Goal: Complete application form

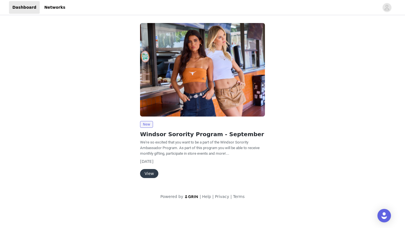
click at [148, 172] on button "View" at bounding box center [149, 173] width 18 height 9
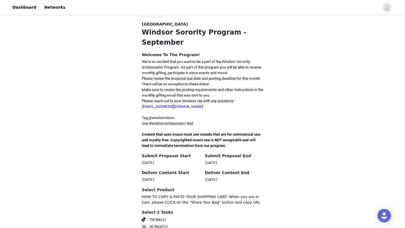
scroll to position [143, 0]
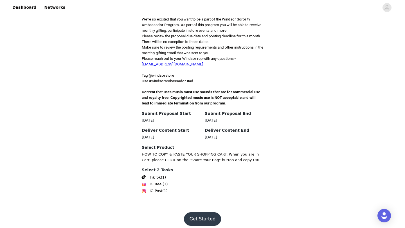
click at [201, 215] on button "Get Started" at bounding box center [202, 218] width 37 height 13
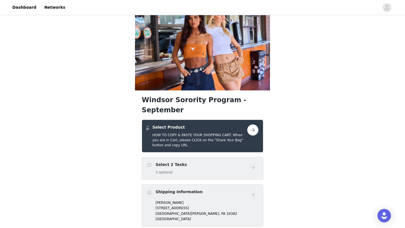
scroll to position [17, 0]
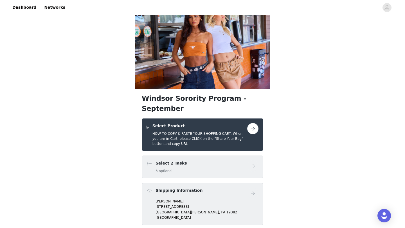
click at [253, 123] on button "button" at bounding box center [252, 128] width 11 height 11
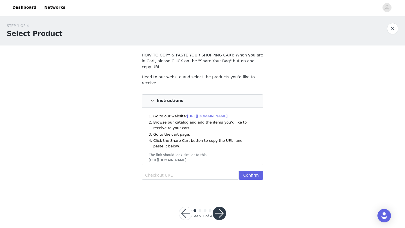
click at [220, 114] on link "[URL][DOMAIN_NAME]" at bounding box center [207, 116] width 41 height 4
click at [163, 171] on input "text" at bounding box center [190, 175] width 97 height 9
paste input "[URL][DOMAIN_NAME]"
type input "[URL][DOMAIN_NAME]"
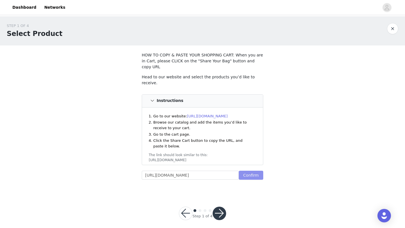
click at [257, 171] on button "Confirm" at bounding box center [251, 175] width 24 height 9
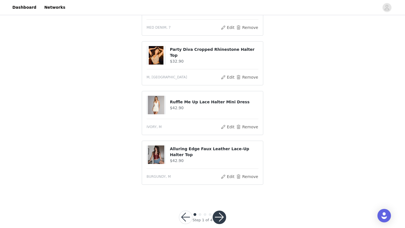
scroll to position [243, 0]
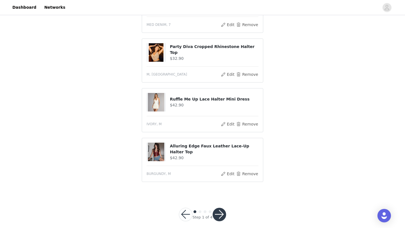
click at [220, 208] on button "button" at bounding box center [218, 214] width 13 height 13
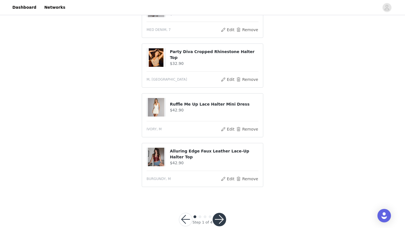
click at [220, 213] on button "button" at bounding box center [218, 219] width 13 height 13
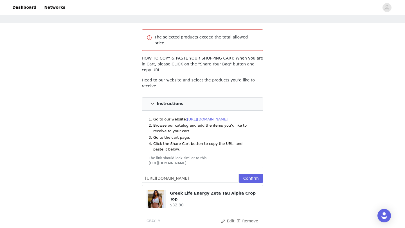
scroll to position [32, 0]
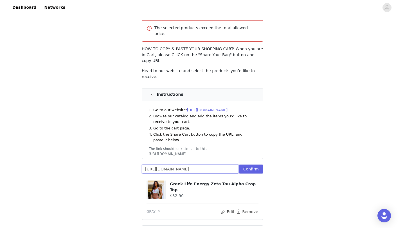
click at [200, 165] on input "[URL][DOMAIN_NAME]" at bounding box center [190, 169] width 97 height 9
paste input "[URL][DOMAIN_NAME]"
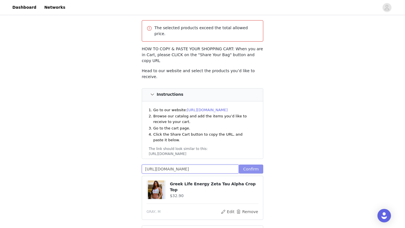
type input "[URL][DOMAIN_NAME]"
click at [253, 165] on button "Confirm" at bounding box center [251, 169] width 24 height 9
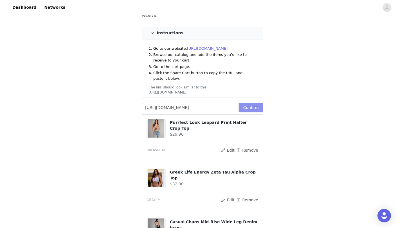
scroll to position [94, 0]
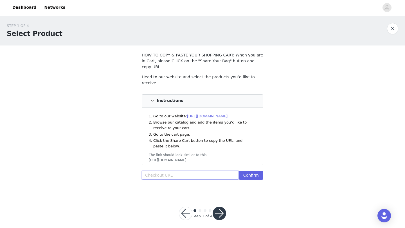
click at [166, 171] on input "text" at bounding box center [190, 175] width 97 height 9
paste input "[URL][DOMAIN_NAME]"
type input "[URL][DOMAIN_NAME]"
click at [256, 171] on button "Confirm" at bounding box center [251, 175] width 24 height 9
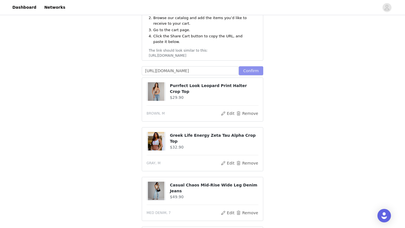
scroll to position [243, 0]
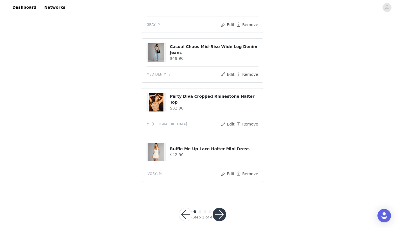
click at [221, 208] on button "button" at bounding box center [218, 214] width 13 height 13
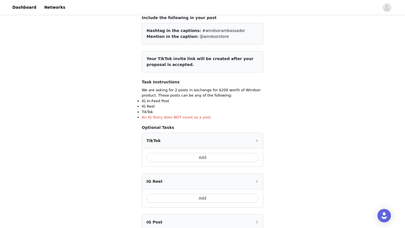
scroll to position [40, 0]
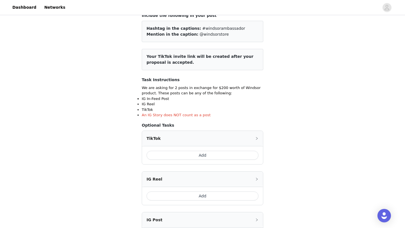
click at [245, 155] on button "Add" at bounding box center [202, 155] width 112 height 9
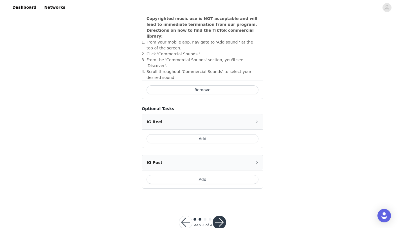
scroll to position [204, 0]
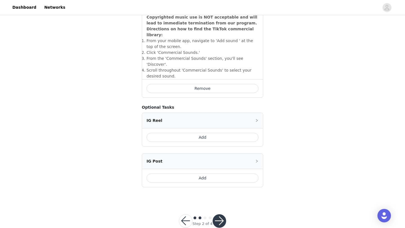
click at [240, 174] on button "Add" at bounding box center [202, 178] width 112 height 9
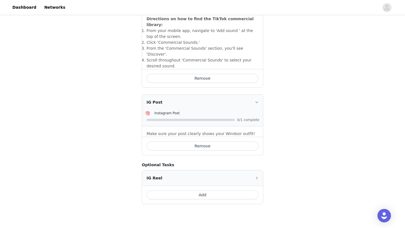
scroll to position [232, 0]
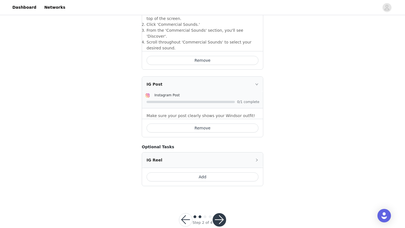
click at [220, 213] on button "button" at bounding box center [218, 219] width 13 height 13
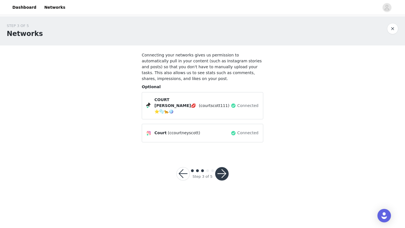
click at [224, 167] on button "button" at bounding box center [221, 173] width 13 height 13
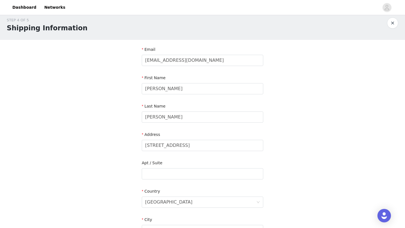
scroll to position [8, 0]
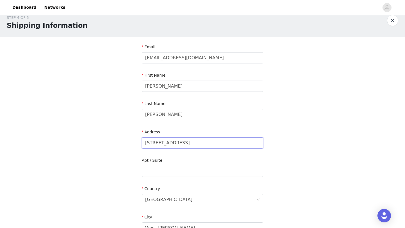
click at [225, 140] on input "[STREET_ADDRESS]" at bounding box center [202, 142] width 121 height 11
type input "633 S Walnut"
click at [316, 168] on div "STEP 4 OF 5 Shipping Information Email Courtscott12@gmail.com First Name Courtn…" at bounding box center [202, 171] width 405 height 326
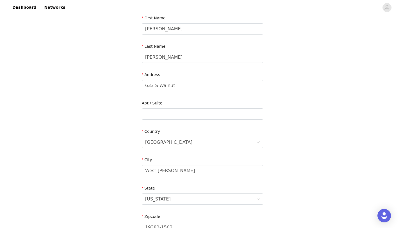
scroll to position [71, 0]
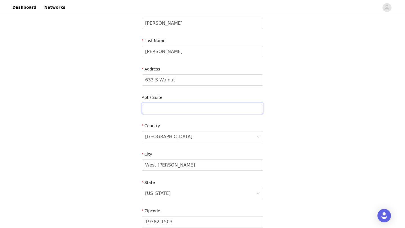
click at [247, 106] on input "text" at bounding box center [202, 108] width 121 height 11
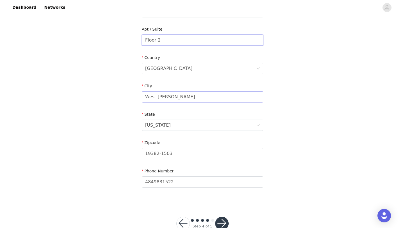
scroll to position [151, 0]
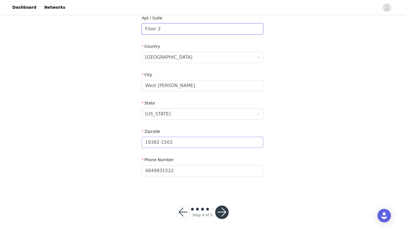
type input "Floor 2"
click at [223, 142] on input "19382-1503" at bounding box center [202, 142] width 121 height 11
type input "19382"
click at [314, 150] on div "STEP 4 OF 5 Shipping Information Email Courtscott12@gmail.com First Name Courtn…" at bounding box center [202, 29] width 405 height 326
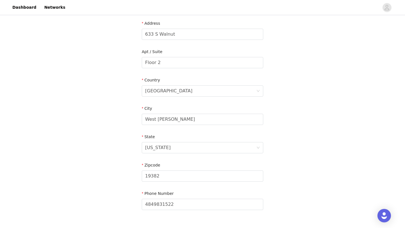
scroll to position [155, 0]
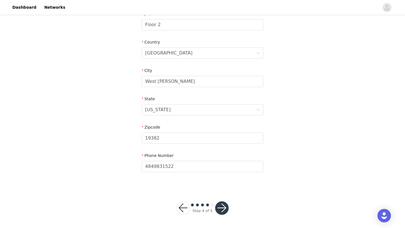
click at [223, 205] on button "button" at bounding box center [221, 207] width 13 height 13
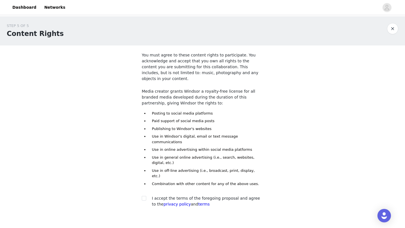
click at [227, 196] on span "I accept the terms of the foregoing proposal and agree to the privacy policy an…" at bounding box center [206, 201] width 108 height 10
click at [142, 196] on div "I accept the terms of the foregoing proposal and agree to the privacy policy an…" at bounding box center [202, 202] width 121 height 12
click at [147, 196] on div at bounding box center [146, 199] width 8 height 6
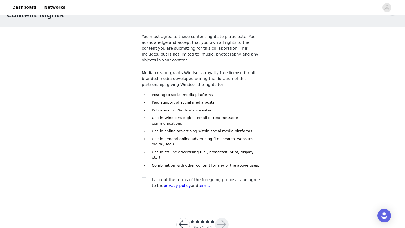
click at [149, 160] on div "You must agree to these content rights to participate. You acknowledge and acce…" at bounding box center [202, 113] width 121 height 158
click at [142, 178] on input "checkbox" at bounding box center [144, 180] width 4 height 4
checkbox input "true"
click at [225, 218] on div at bounding box center [221, 224] width 13 height 13
click at [224, 218] on button "button" at bounding box center [221, 224] width 13 height 13
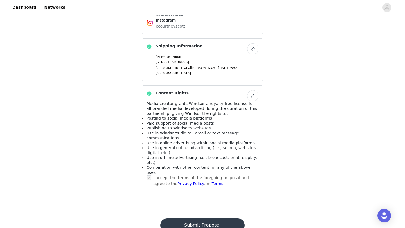
click at [226, 219] on button "Submit Proposal" at bounding box center [202, 225] width 84 height 13
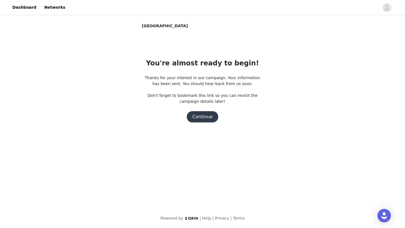
click at [212, 116] on button "Continue" at bounding box center [202, 116] width 31 height 11
